Goal: Information Seeking & Learning: Learn about a topic

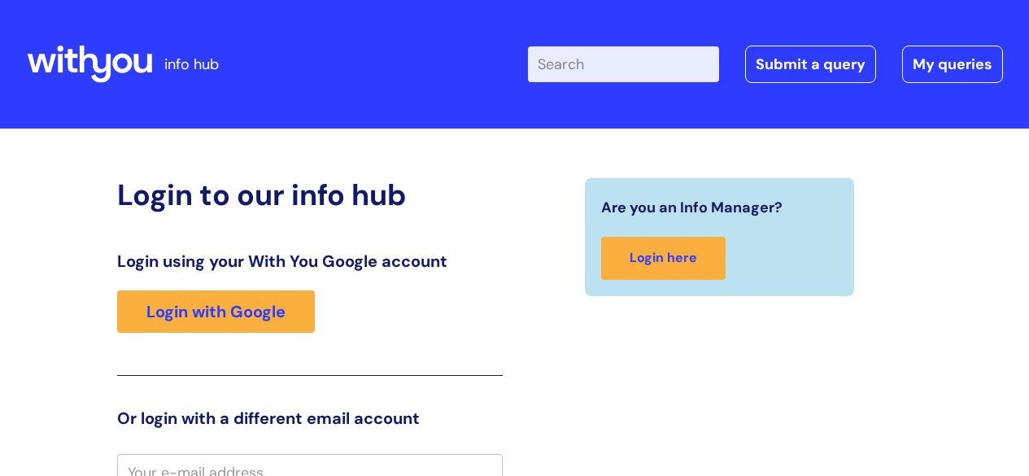
scroll to position [15, 0]
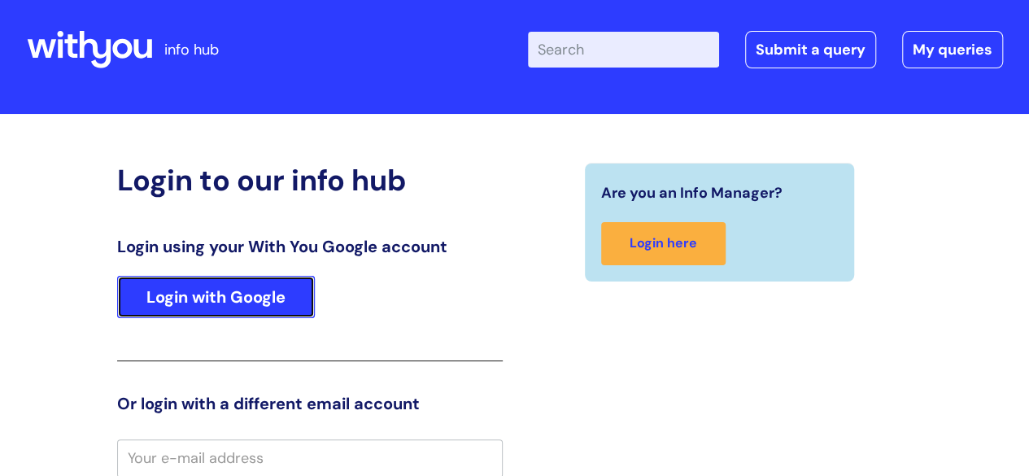
click at [207, 295] on link "Login with Google" at bounding box center [216, 297] width 198 height 42
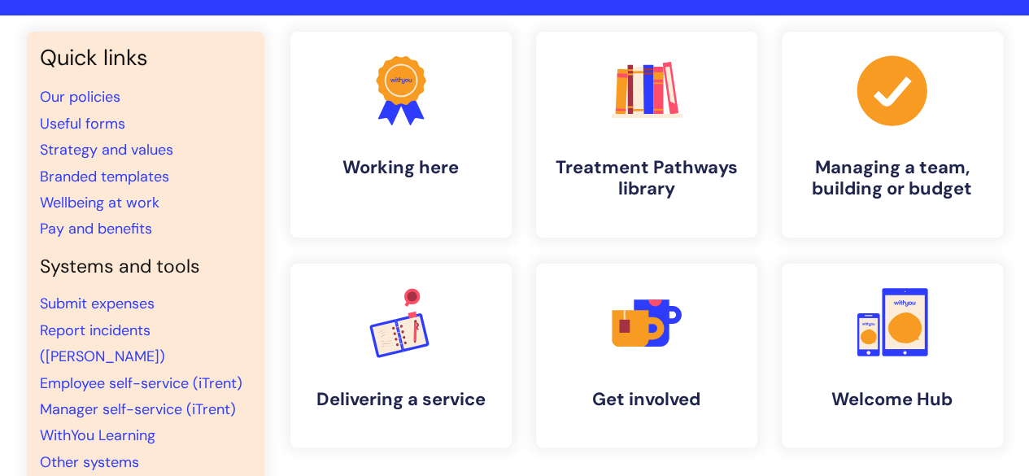
scroll to position [114, 0]
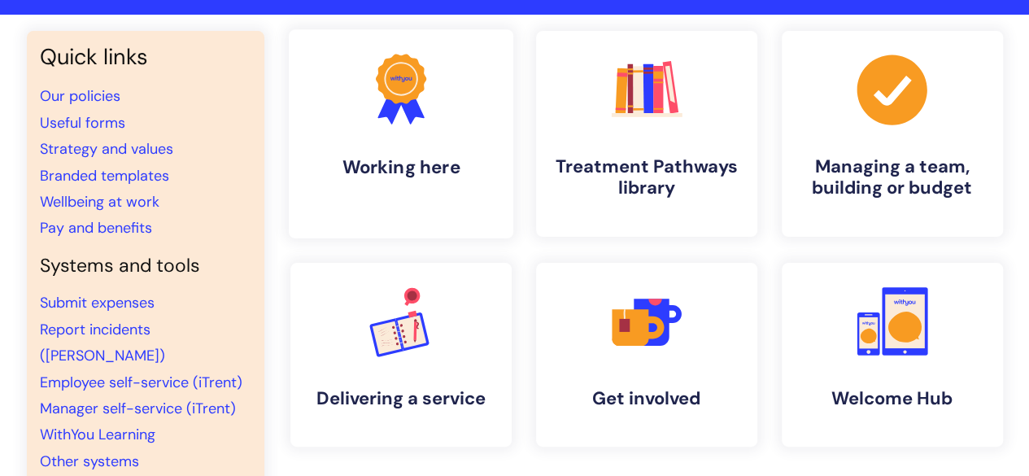
click at [404, 131] on link ".cls-1{fill:#f89b22;}.cls-1,.cls-2,.cls-3{stroke-width:0px;}.cls-2{fill:#2d3cff…" at bounding box center [400, 133] width 225 height 209
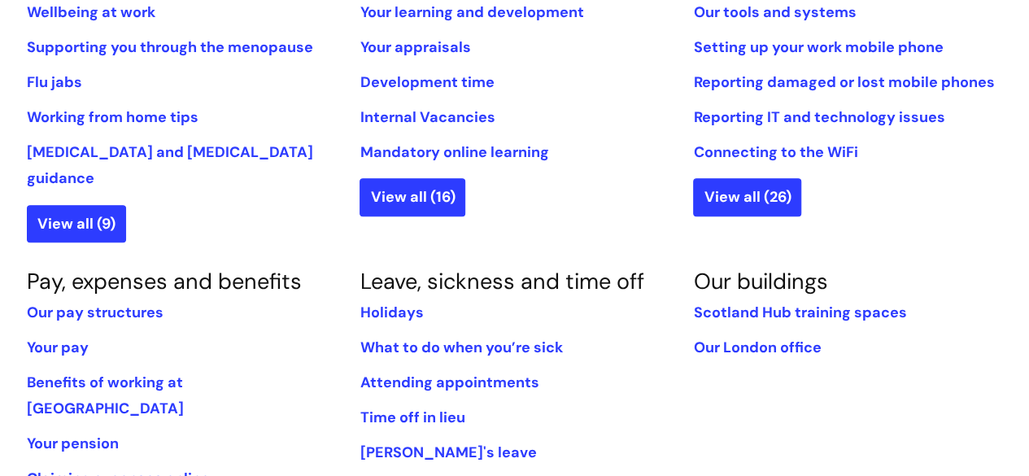
scroll to position [766, 0]
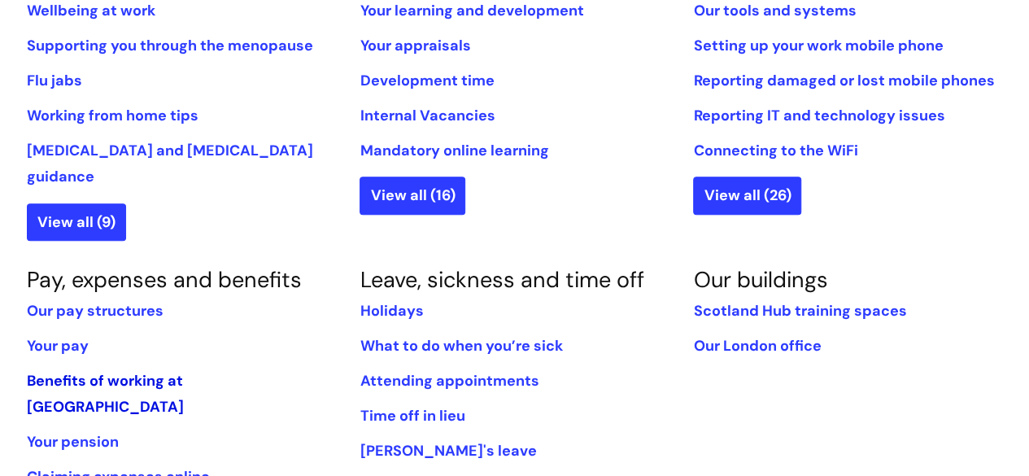
click at [119, 371] on link "Benefits of working at [GEOGRAPHIC_DATA]" at bounding box center [105, 394] width 157 height 46
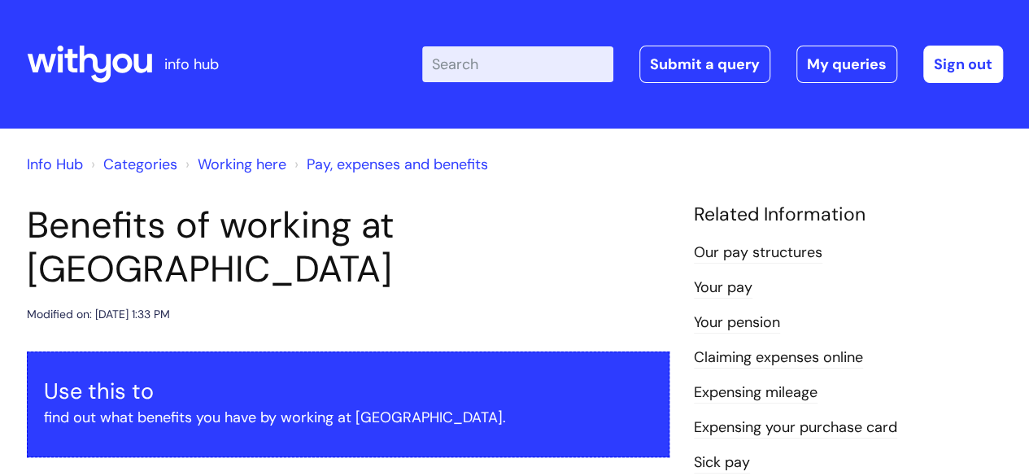
click at [36, 168] on link "Info Hub" at bounding box center [55, 165] width 56 height 20
